Goal: Navigation & Orientation: Find specific page/section

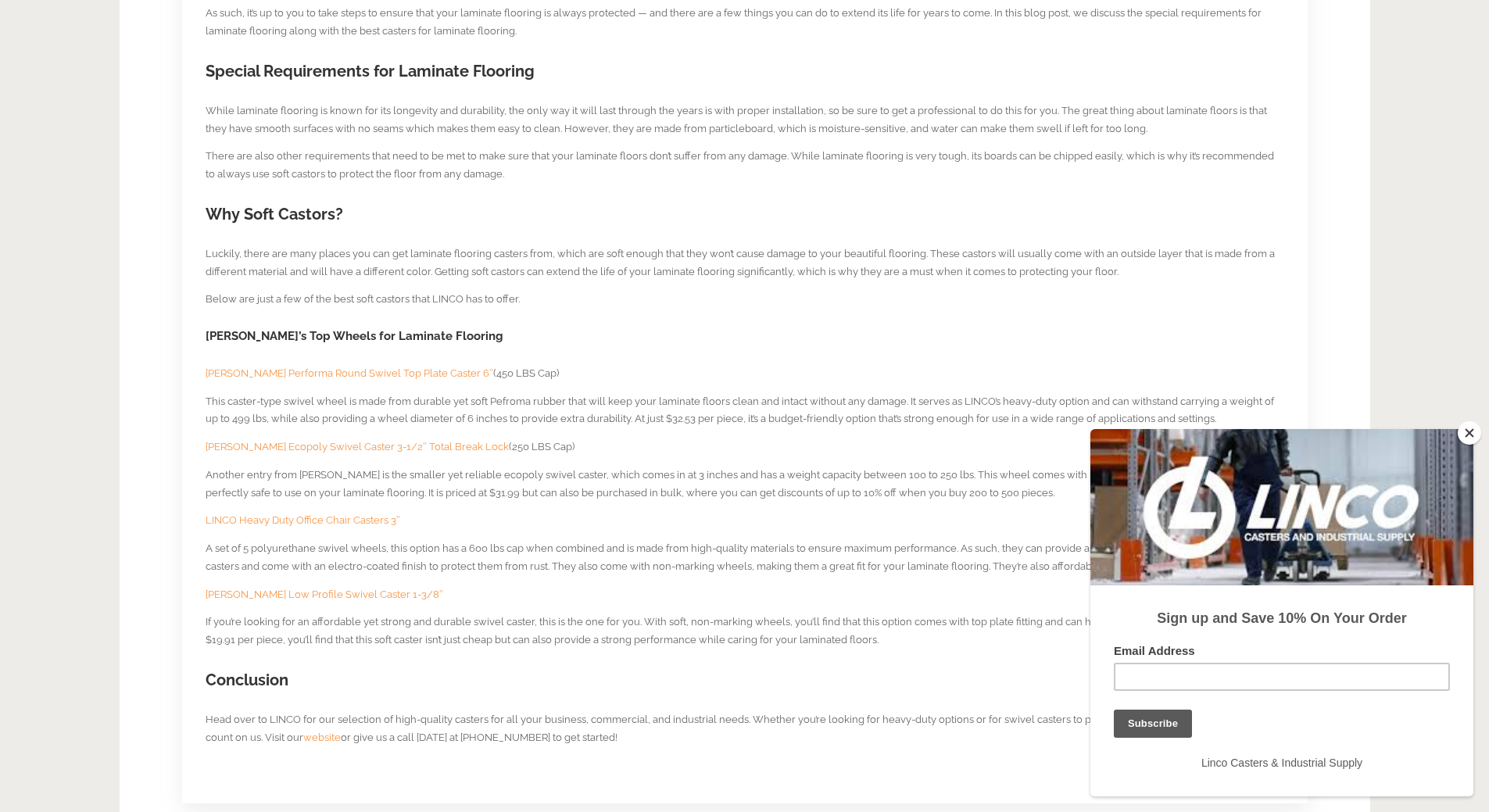
scroll to position [905, 0]
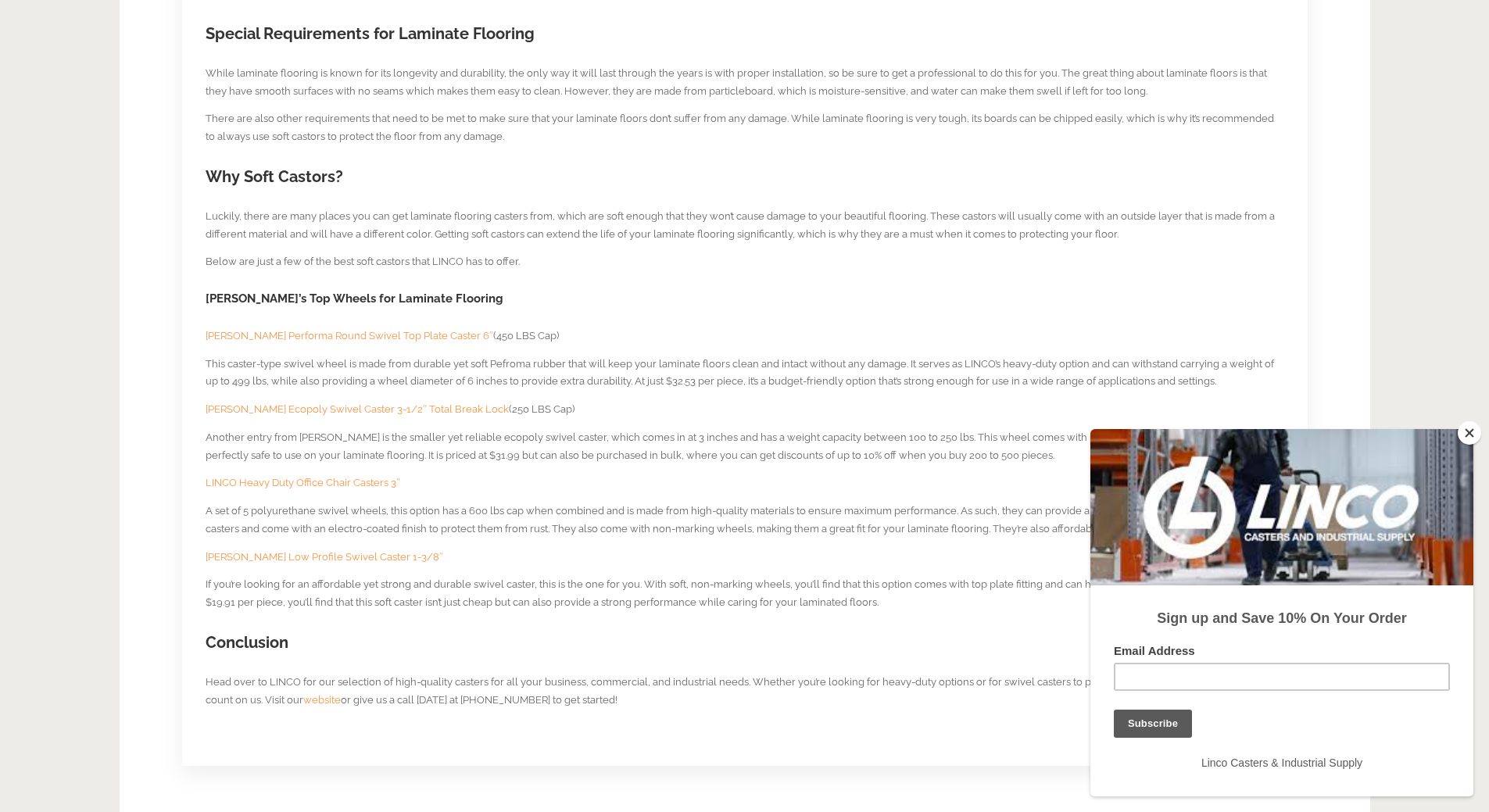
click at [323, 335] on span "Colson Performa Round Swivel Top Plate Caster 6″" at bounding box center [349, 335] width 288 height 11
click at [360, 405] on span "Colson Ecopoly Swivel Caster 3-1/2″ Total Break Lock" at bounding box center [357, 409] width 303 height 11
click at [324, 560] on span "[PERSON_NAME] Low Profile Swivel Caster 1-3/8″" at bounding box center [324, 556] width 238 height 11
